Goal: Task Accomplishment & Management: Use online tool/utility

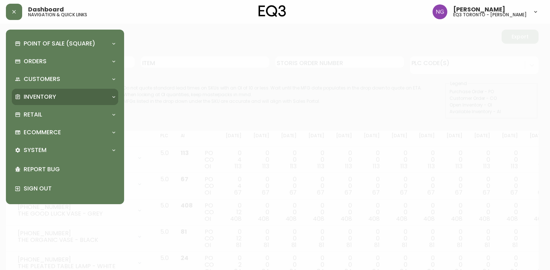
click at [46, 99] on p "Inventory" at bounding box center [40, 97] width 33 height 8
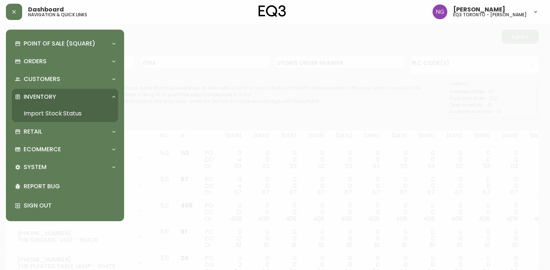
click at [49, 111] on link "Import Stock Status" at bounding box center [65, 113] width 106 height 17
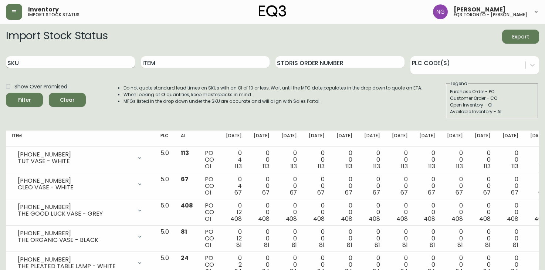
click at [42, 63] on input "SKU" at bounding box center [70, 62] width 129 height 12
paste input "[PHONE_NUMBER]"
click at [6, 93] on button "Filter" at bounding box center [24, 100] width 37 height 14
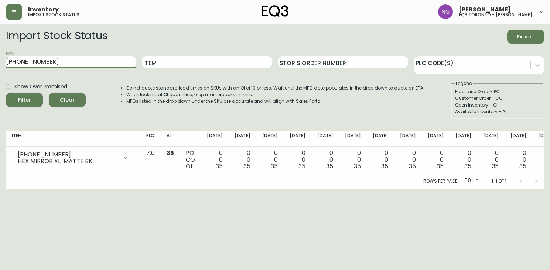
drag, startPoint x: 51, startPoint y: 64, endPoint x: -41, endPoint y: 50, distance: 93.5
click at [0, 50] on html "Inventory import stock status [PERSON_NAME] eq3 toronto - [PERSON_NAME] Import …" at bounding box center [275, 94] width 550 height 189
paste input "230-6-A"
click at [6, 93] on button "Filter" at bounding box center [24, 100] width 37 height 14
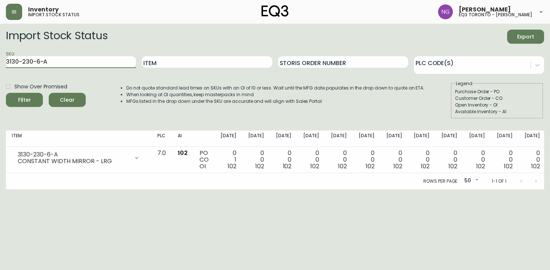
drag, startPoint x: 65, startPoint y: 63, endPoint x: -41, endPoint y: 54, distance: 106.8
click at [0, 54] on html "Inventory import stock status [PERSON_NAME] eq3 toronto - [PERSON_NAME] Import …" at bounding box center [275, 94] width 550 height 189
paste input "1-0-B"
type input "3130-231-0-B"
click at [6, 93] on button "Filter" at bounding box center [24, 100] width 37 height 14
